Goal: Check status: Check status

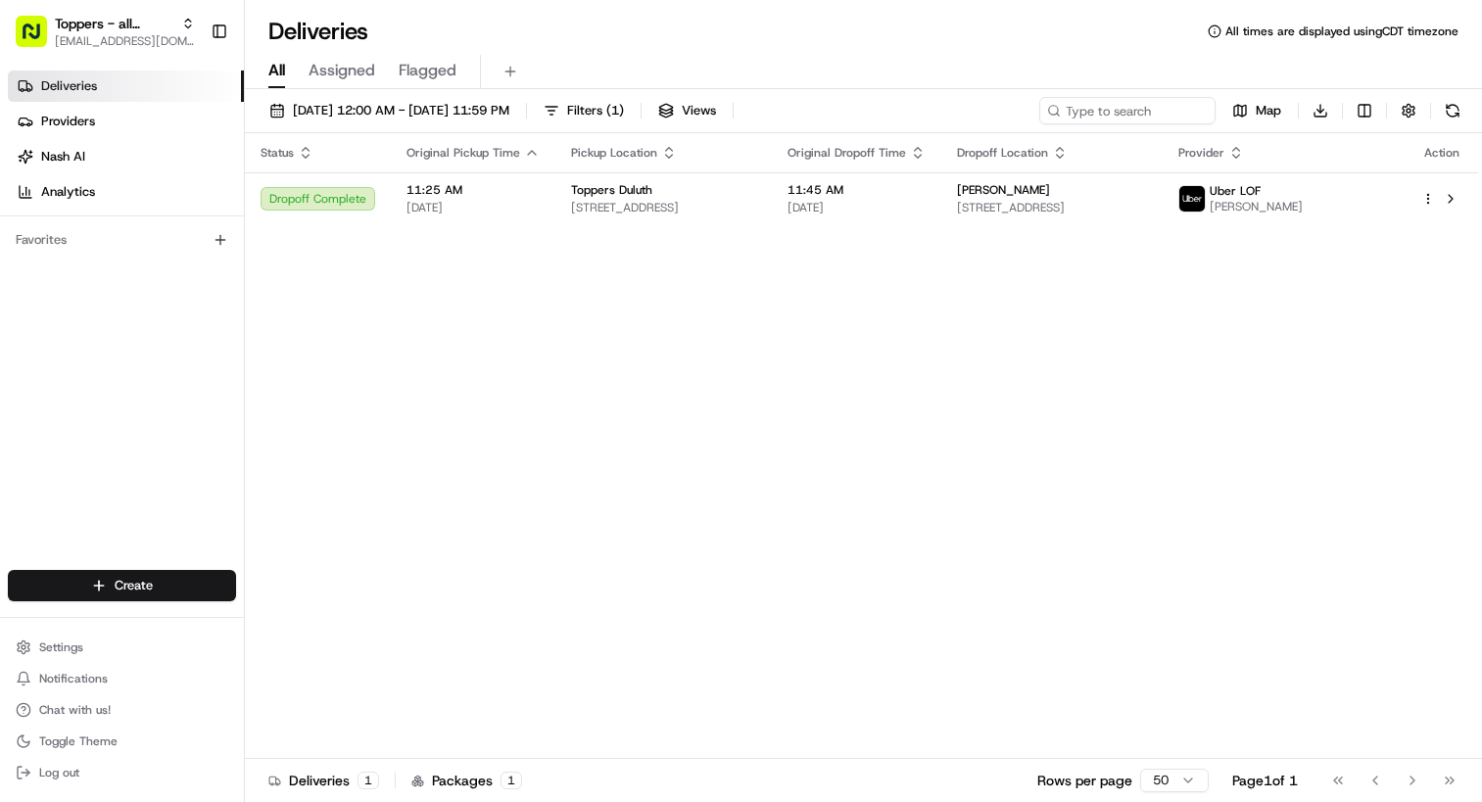
click at [491, 108] on span "[DATE] 12:00 AM - [DATE] 11:59 PM" at bounding box center [401, 111] width 217 height 18
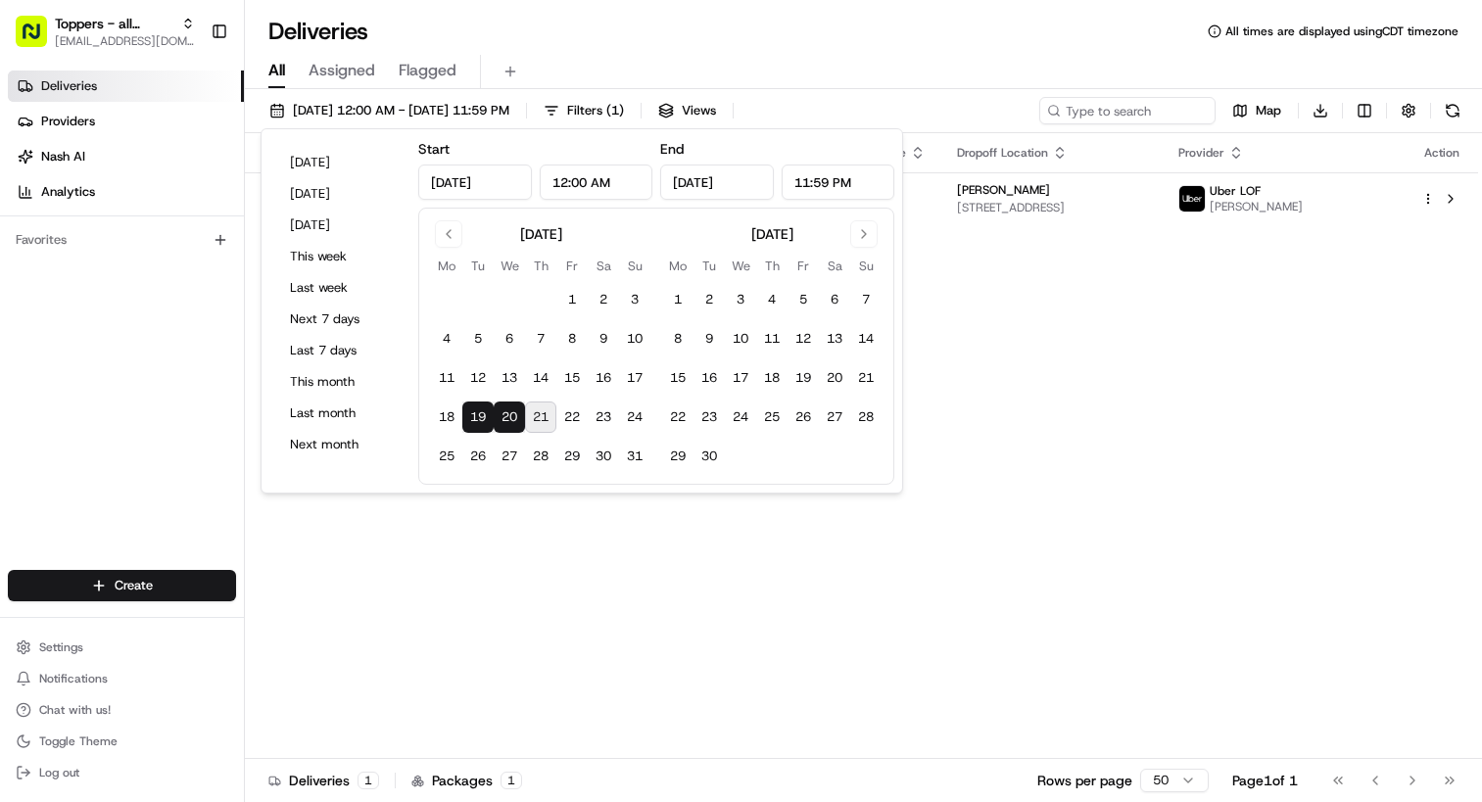
click at [470, 411] on button "19" at bounding box center [477, 417] width 31 height 31
click at [540, 418] on button "21" at bounding box center [540, 417] width 31 height 31
type input "[DATE]"
click at [1036, 42] on div "Deliveries All times are displayed using CDT timezone" at bounding box center [863, 31] width 1237 height 31
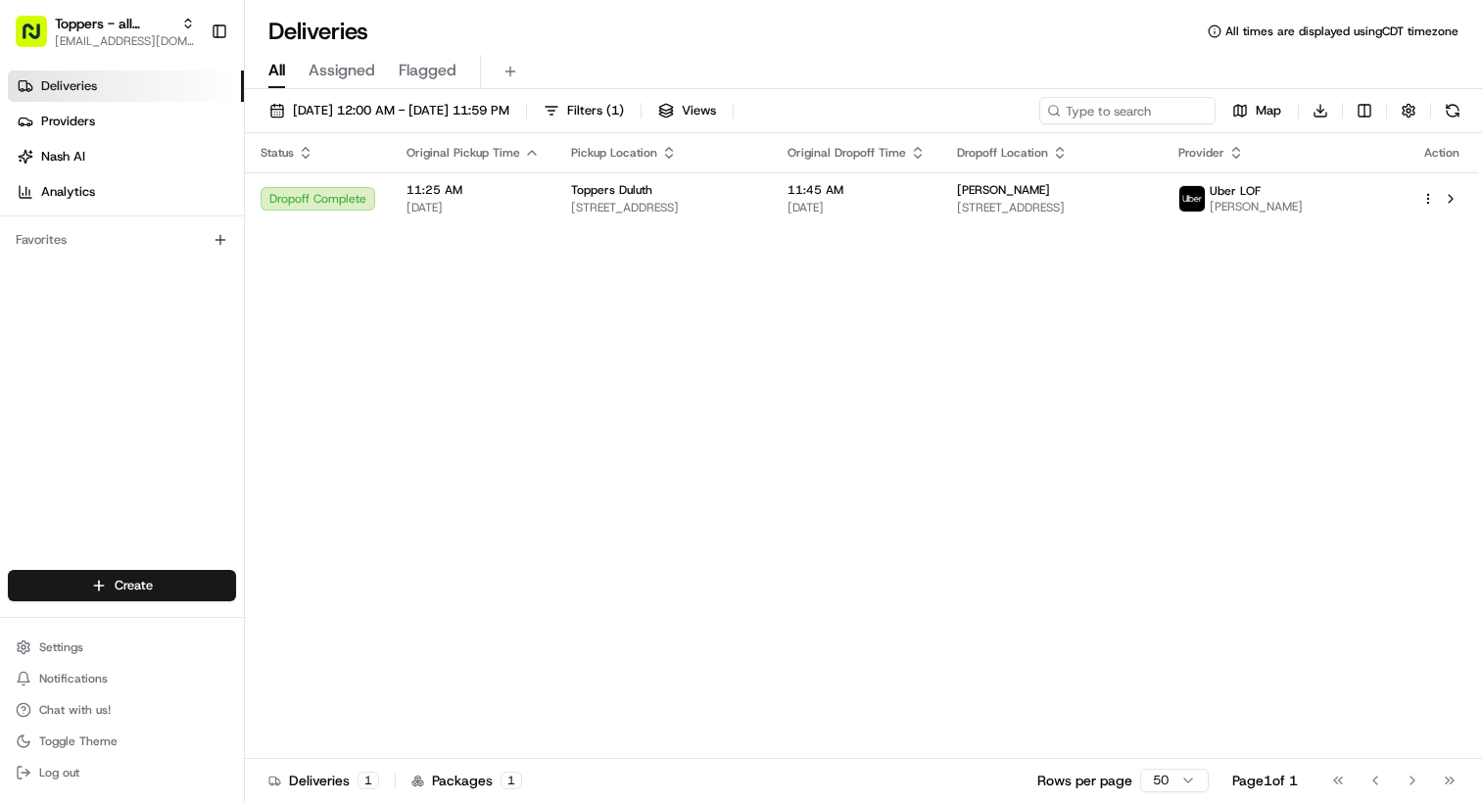
click at [1183, 411] on div "Status Original Pickup Time Pickup Location Original Dropoff Time Dropoff Locat…" at bounding box center [862, 446] width 1234 height 626
